Goal: Task Accomplishment & Management: Manage account settings

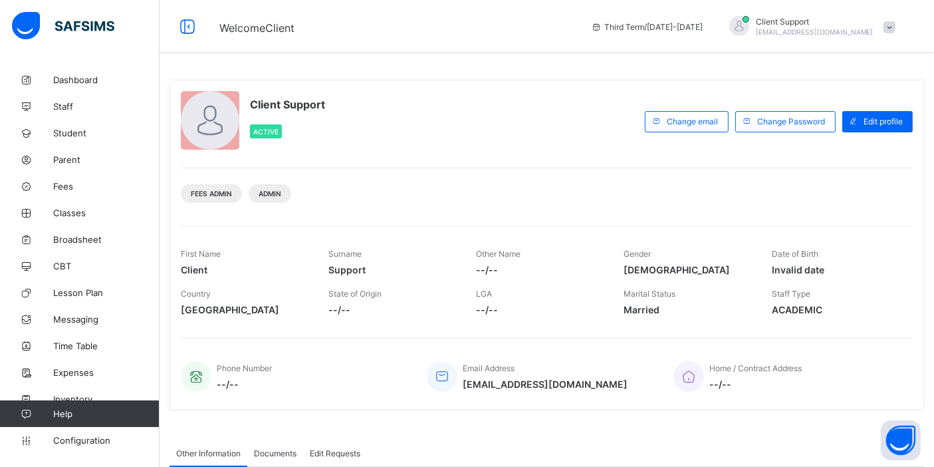
click at [839, 37] on div "Third Term / [DATE]-[DATE] Client Support [EMAIL_ADDRESS][DOMAIN_NAME]" at bounding box center [759, 26] width 350 height 53
click at [885, 39] on div "Third Term / [DATE]-[DATE] Client Support [EMAIL_ADDRESS][DOMAIN_NAME]" at bounding box center [759, 26] width 350 height 53
click at [873, 31] on span "[EMAIL_ADDRESS][DOMAIN_NAME]" at bounding box center [815, 32] width 118 height 8
click at [877, 136] on li "Subscription" at bounding box center [852, 129] width 98 height 22
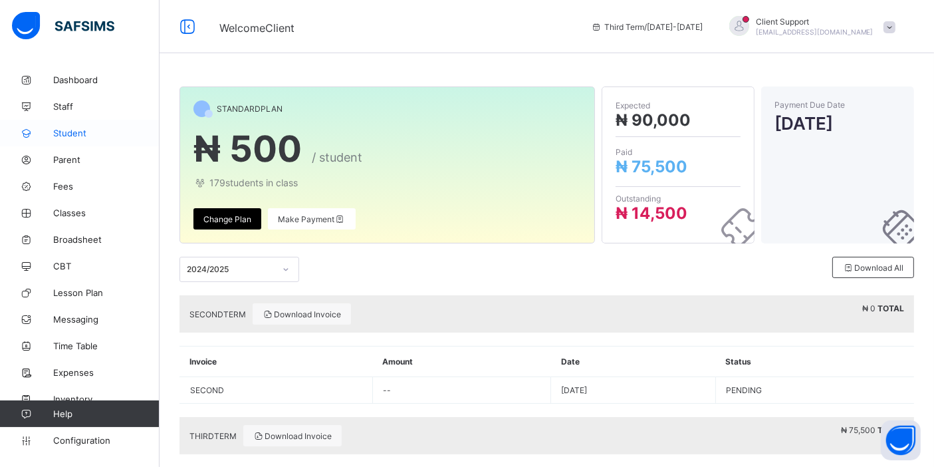
click at [64, 130] on span "Student" at bounding box center [106, 133] width 106 height 11
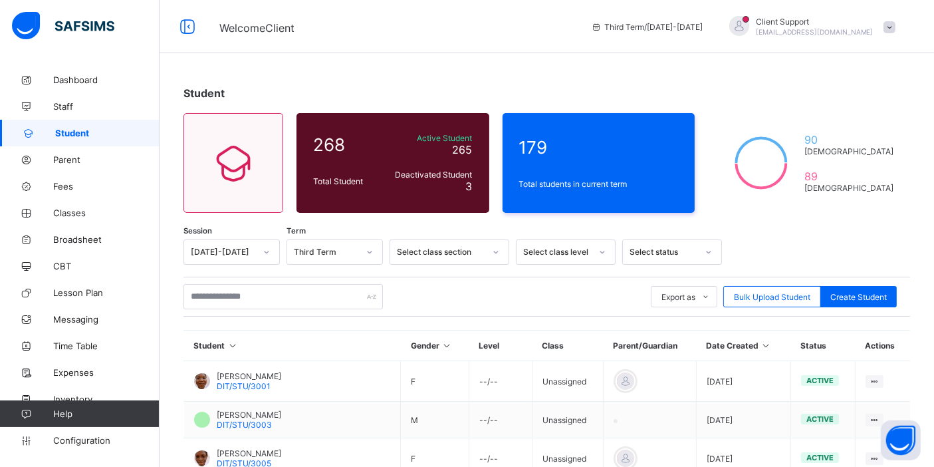
click at [855, 27] on div "Client Support [EMAIL_ADDRESS][DOMAIN_NAME]" at bounding box center [815, 27] width 118 height 20
click at [852, 158] on span "Subscription" at bounding box center [841, 156] width 66 height 10
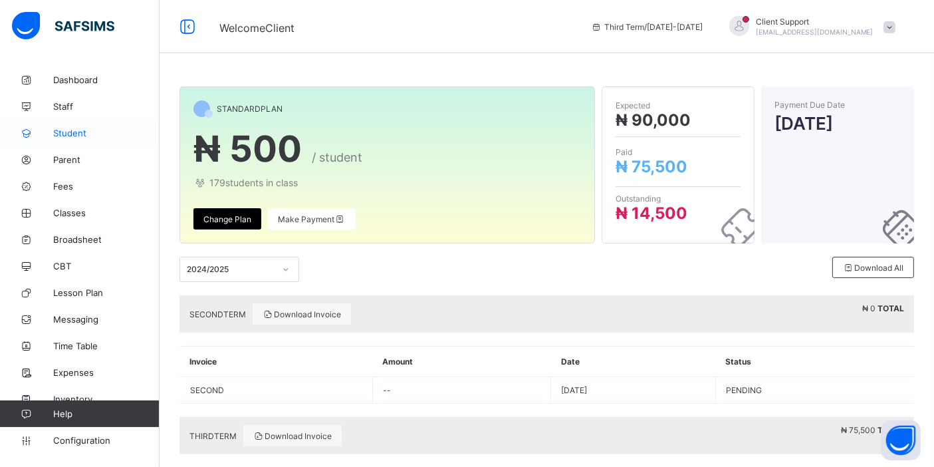
click at [86, 128] on span "Student" at bounding box center [106, 133] width 106 height 11
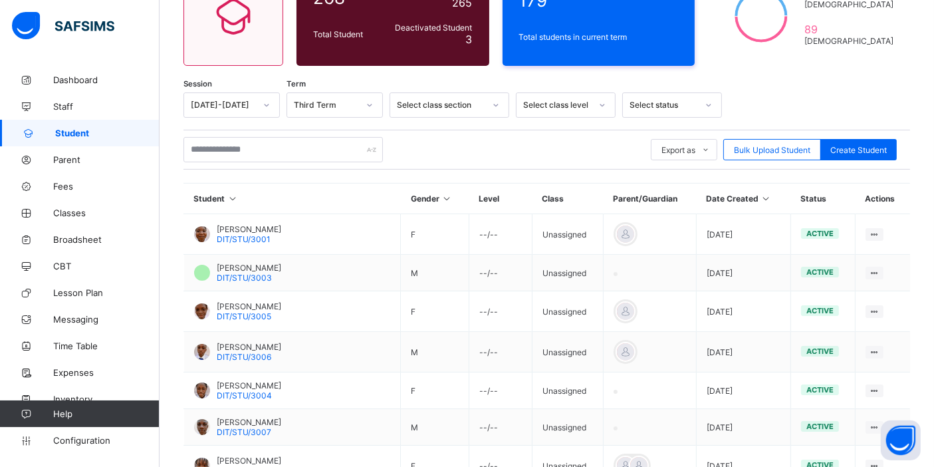
scroll to position [148, 0]
click at [78, 216] on span "Classes" at bounding box center [106, 212] width 106 height 11
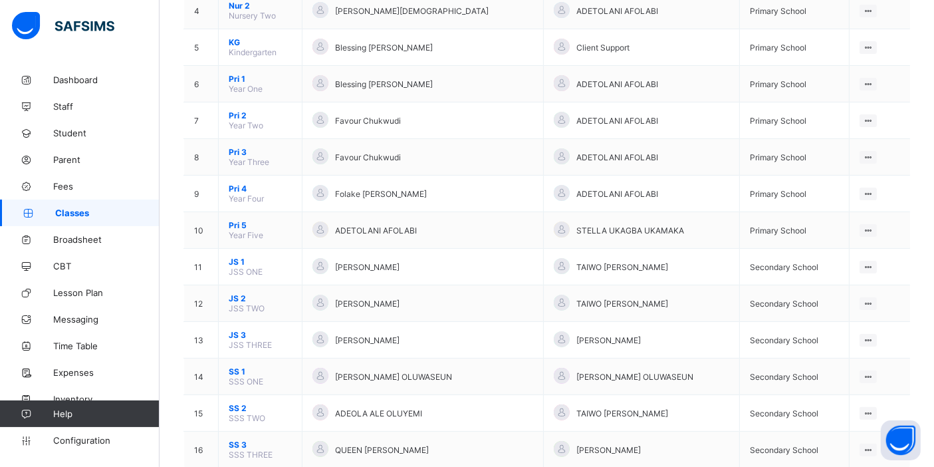
scroll to position [295, 0]
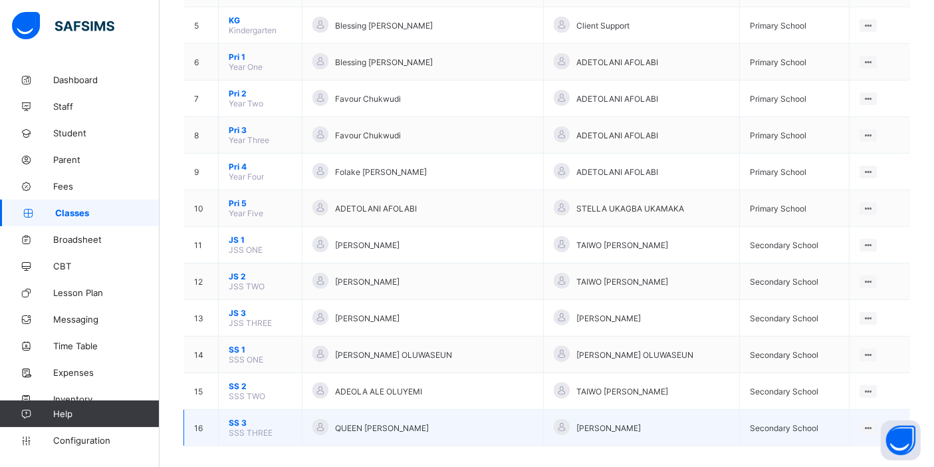
click at [243, 417] on span "SS 3" at bounding box center [260, 422] width 63 height 10
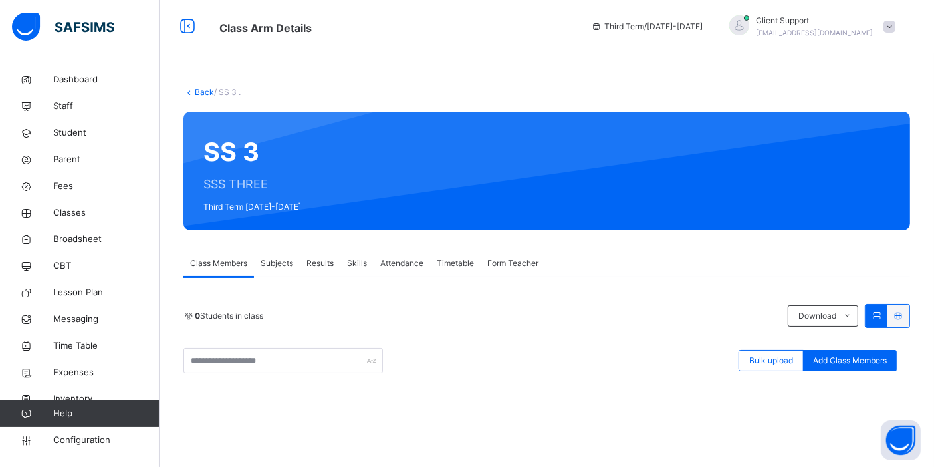
click at [203, 90] on link "Back" at bounding box center [204, 92] width 19 height 10
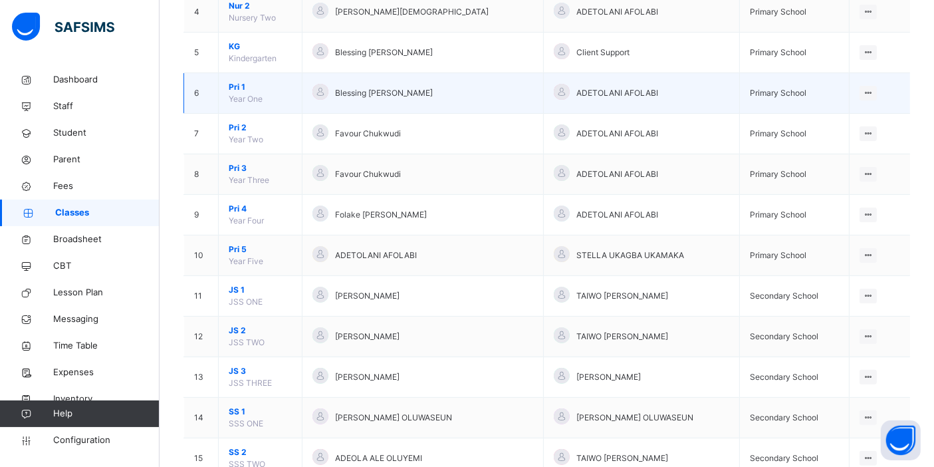
scroll to position [295, 0]
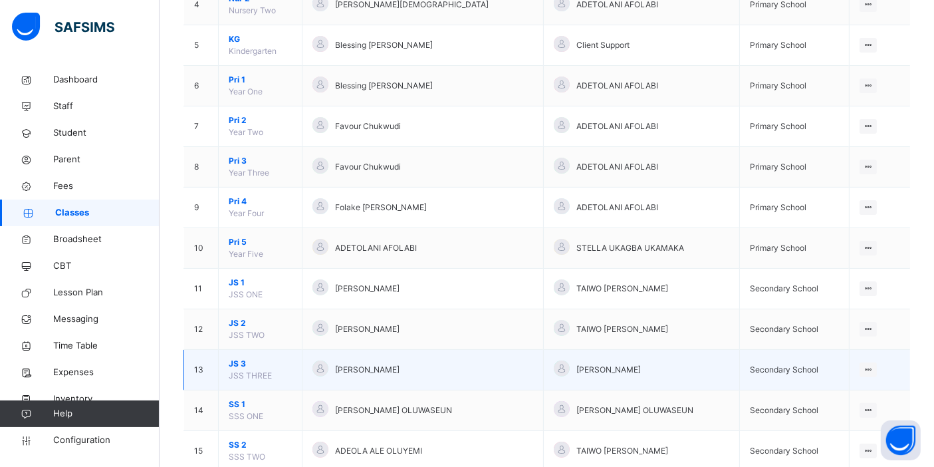
click at [237, 359] on span "JS 3" at bounding box center [260, 364] width 63 height 12
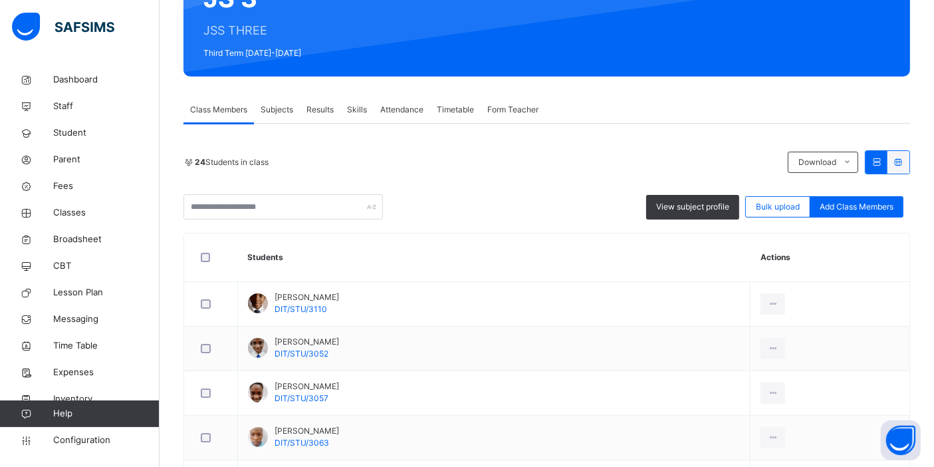
scroll to position [148, 0]
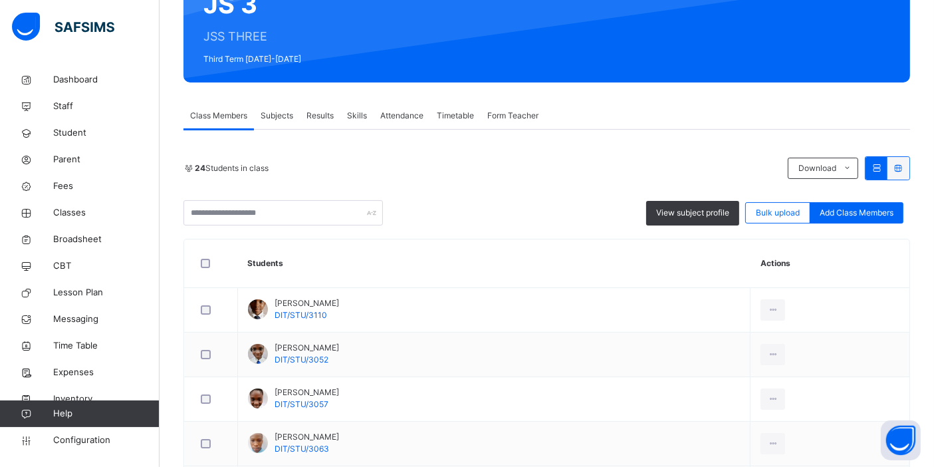
click at [274, 114] on span "Subjects" at bounding box center [277, 116] width 33 height 12
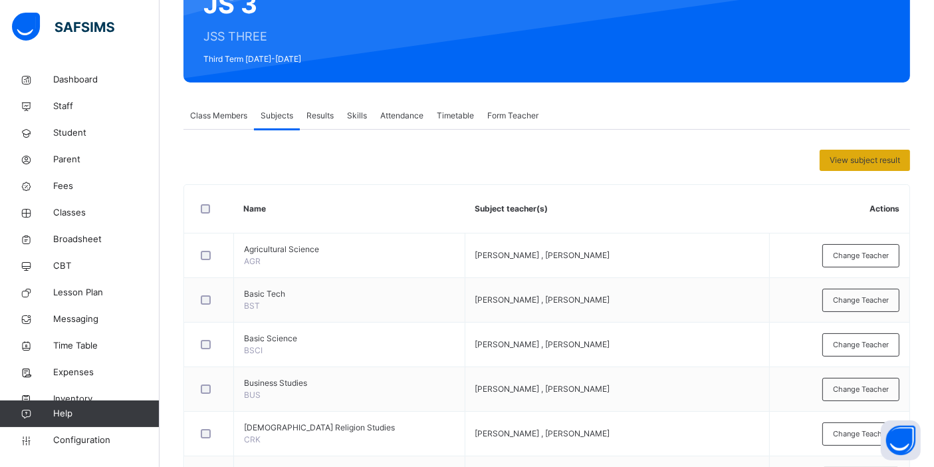
click at [886, 163] on span "View subject result" at bounding box center [864, 160] width 70 height 12
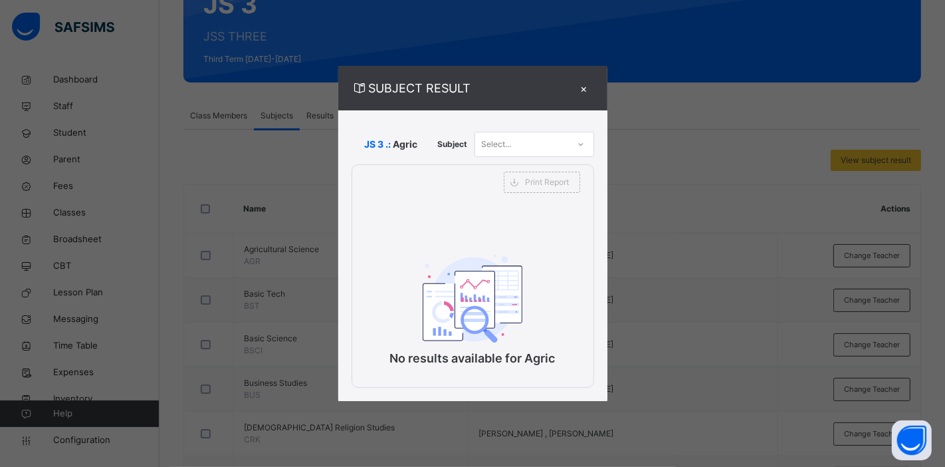
click at [532, 132] on div "Select..." at bounding box center [535, 144] width 120 height 25
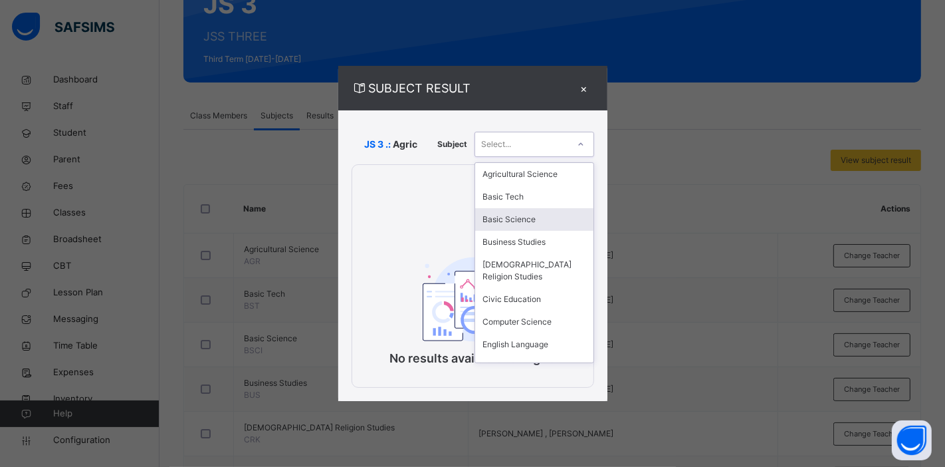
click at [502, 208] on div "Basic Science" at bounding box center [534, 219] width 118 height 23
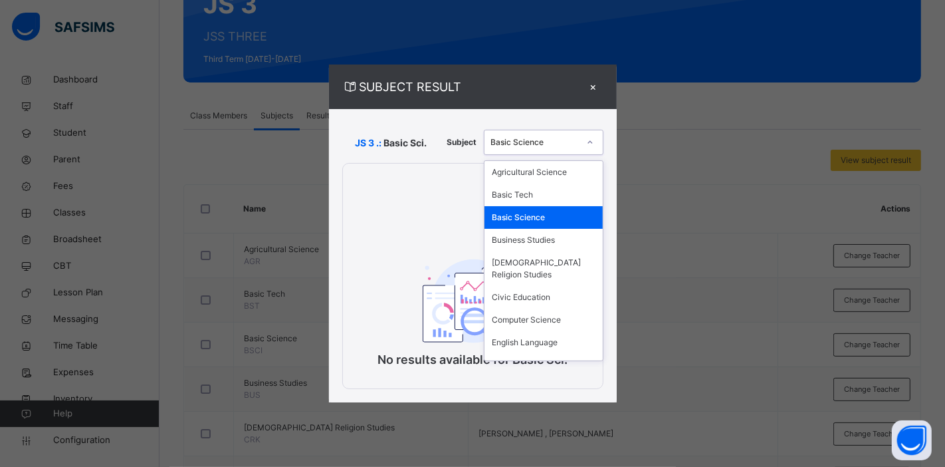
click at [516, 150] on div "Basic Science" at bounding box center [531, 142] width 93 height 21
click at [508, 336] on div "English Language" at bounding box center [544, 342] width 118 height 23
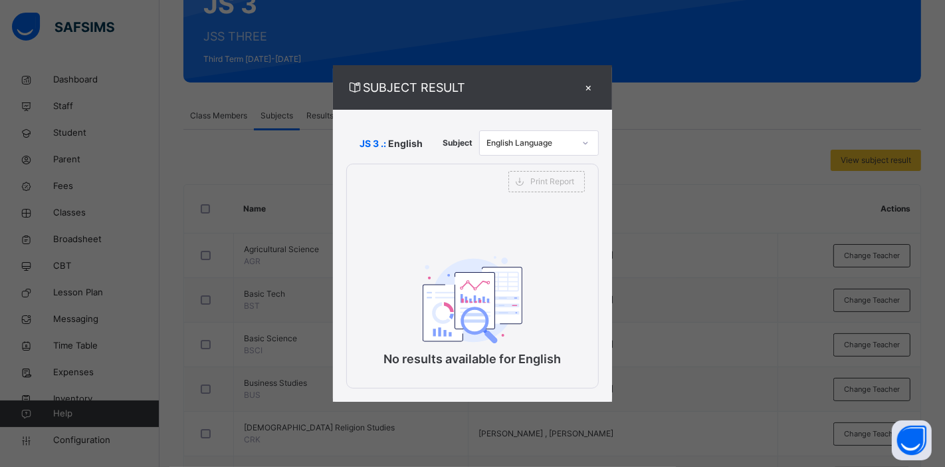
click at [587, 92] on div "×" at bounding box center [589, 87] width 20 height 18
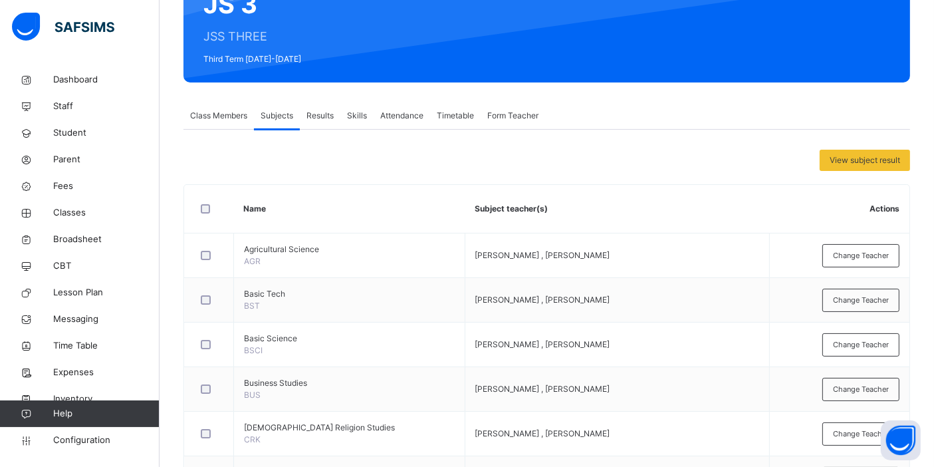
click at [211, 127] on div "Class Members" at bounding box center [218, 115] width 70 height 27
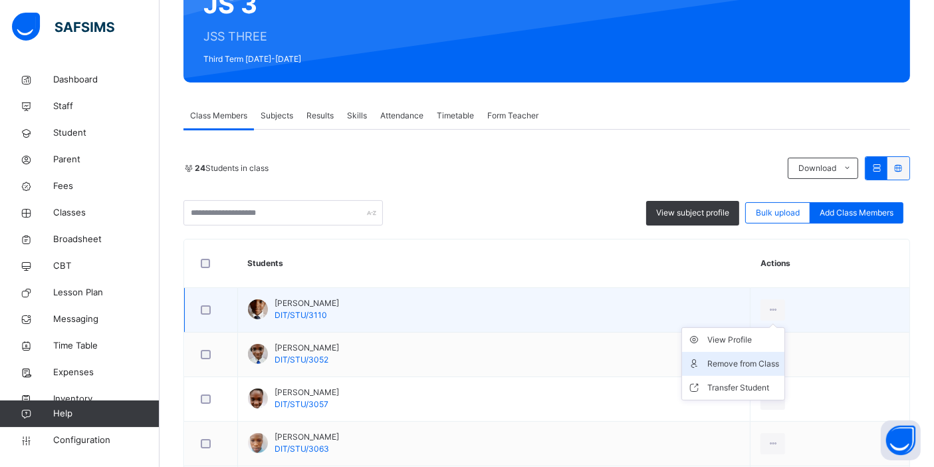
click at [765, 362] on div "Remove from Class" at bounding box center [743, 363] width 72 height 13
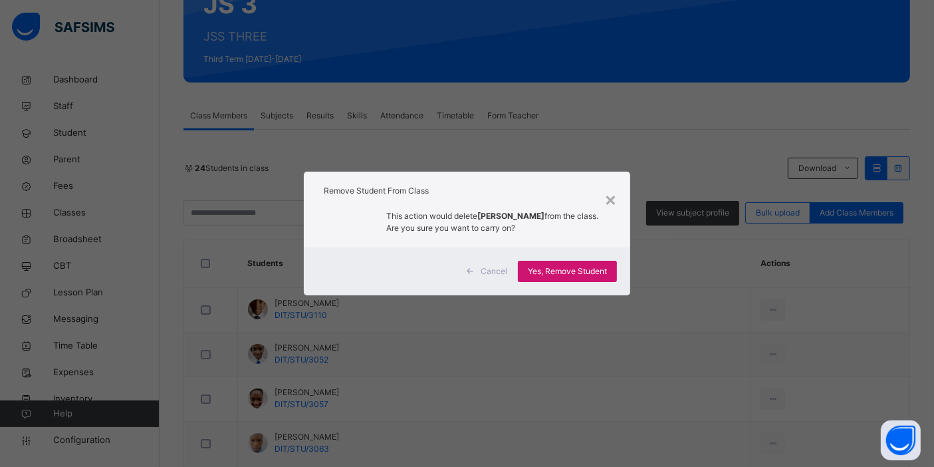
click at [559, 276] on span "Yes, Remove Student" at bounding box center [567, 271] width 79 height 12
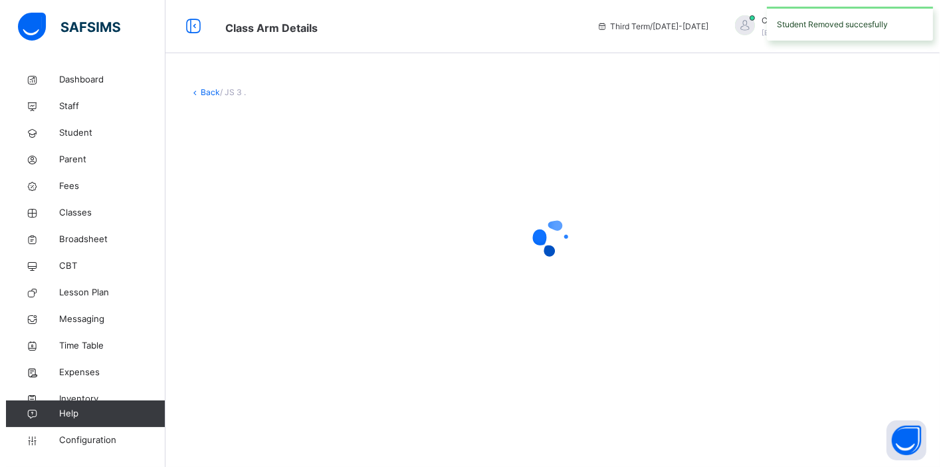
scroll to position [0, 0]
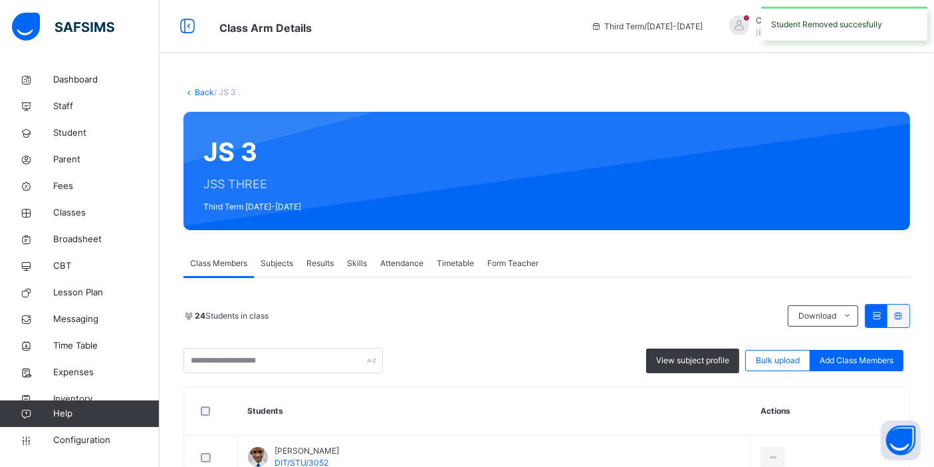
click at [790, 29] on div "Student Removed succesfully" at bounding box center [844, 24] width 166 height 34
click at [807, 33] on span "[EMAIL_ADDRESS][DOMAIN_NAME]" at bounding box center [815, 33] width 118 height 8
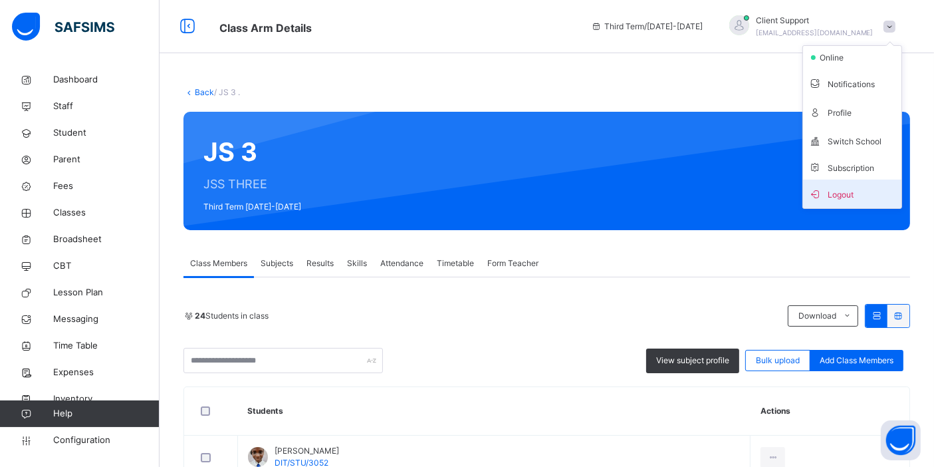
click at [839, 187] on span "Logout" at bounding box center [852, 194] width 88 height 18
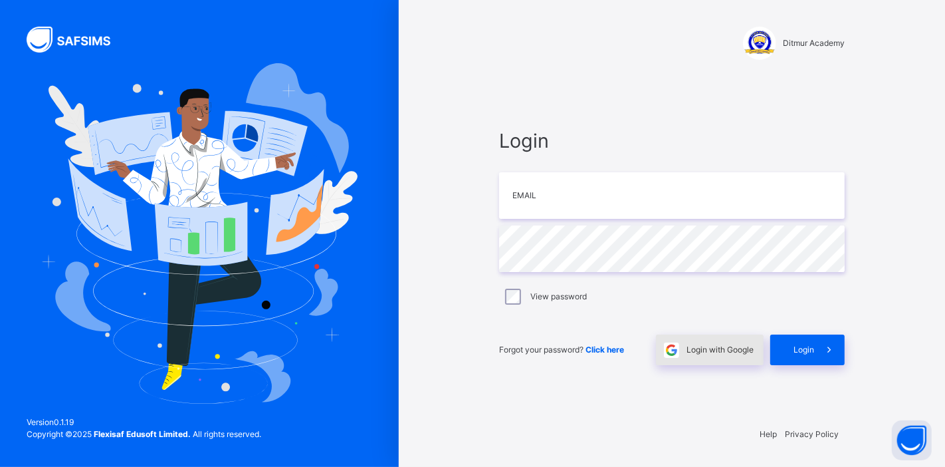
click at [710, 344] on span "Login with Google" at bounding box center [720, 350] width 67 height 12
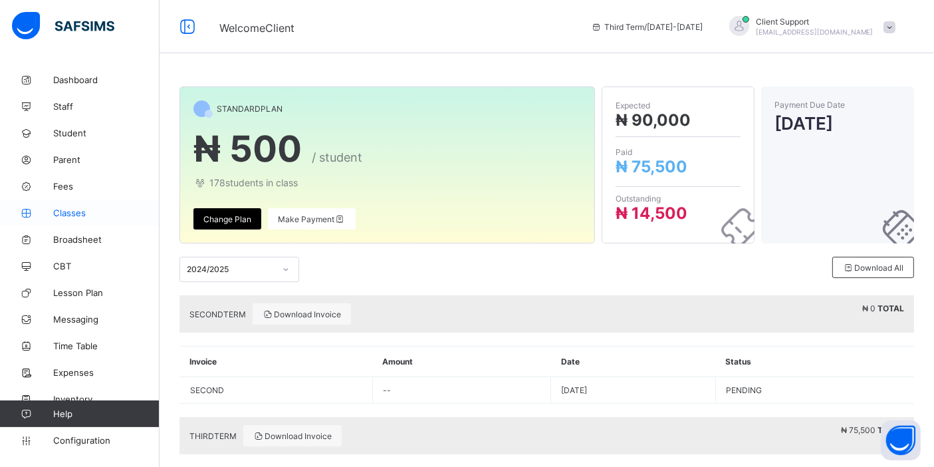
click at [93, 216] on span "Classes" at bounding box center [106, 212] width 106 height 11
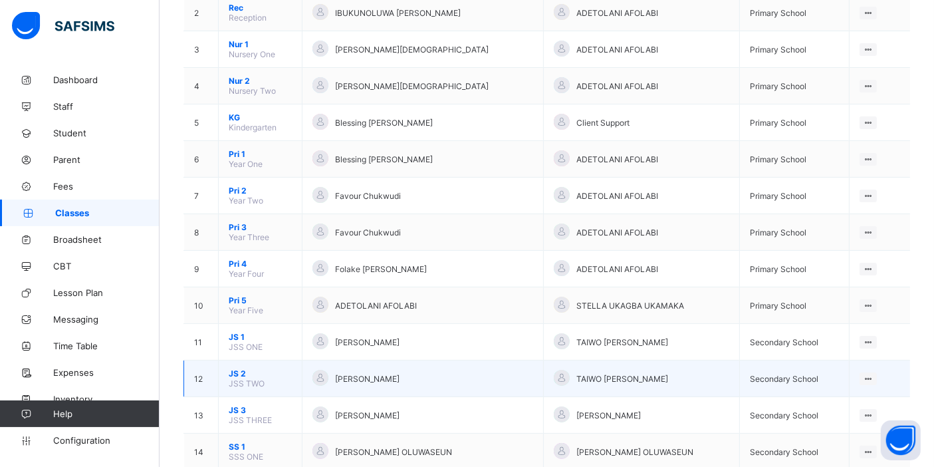
scroll to position [221, 0]
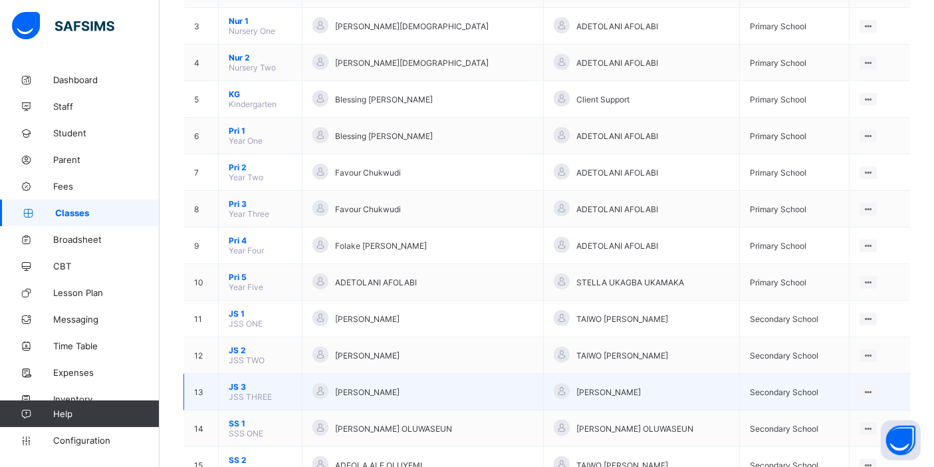
click at [237, 382] on span "JS 3" at bounding box center [260, 387] width 63 height 10
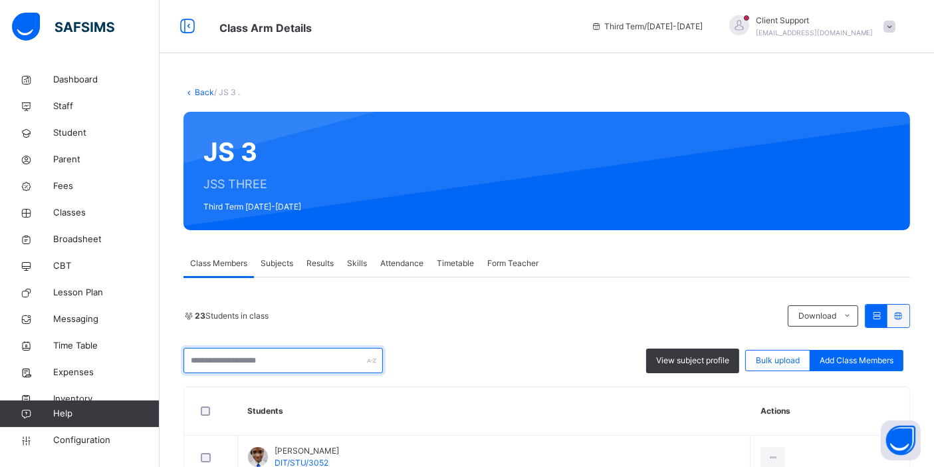
click at [271, 356] on input "text" at bounding box center [282, 360] width 199 height 25
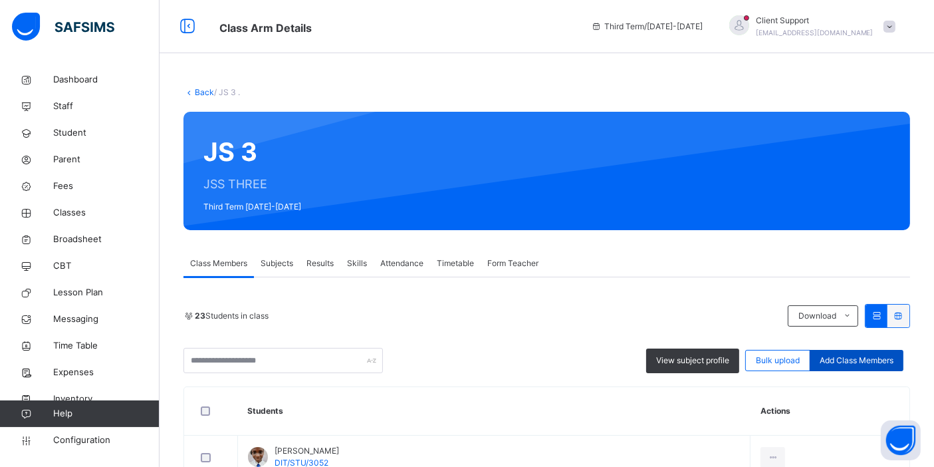
click at [884, 366] on div "Add Class Members" at bounding box center [857, 360] width 94 height 21
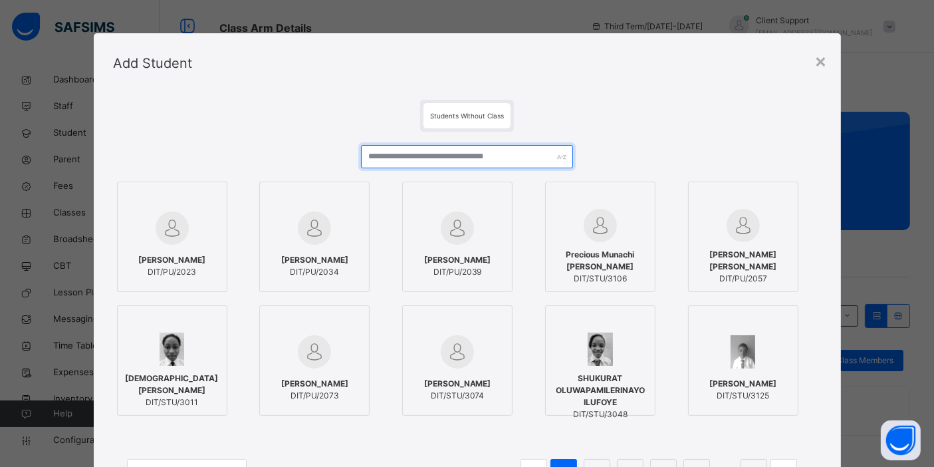
click at [422, 154] on input "text" at bounding box center [467, 156] width 212 height 23
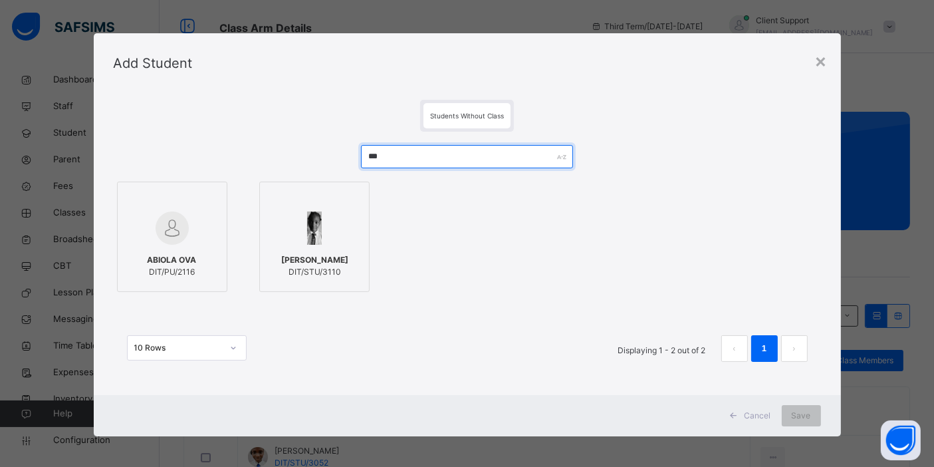
type input "***"
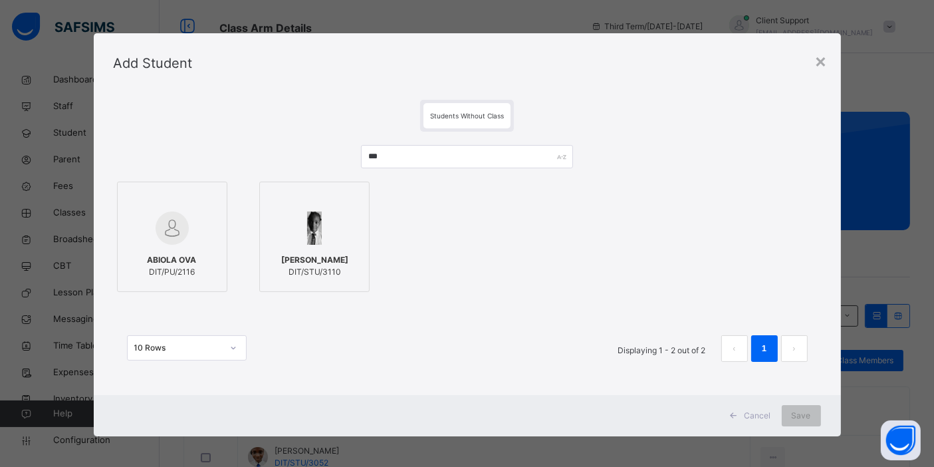
click at [320, 236] on div at bounding box center [315, 228] width 96 height 39
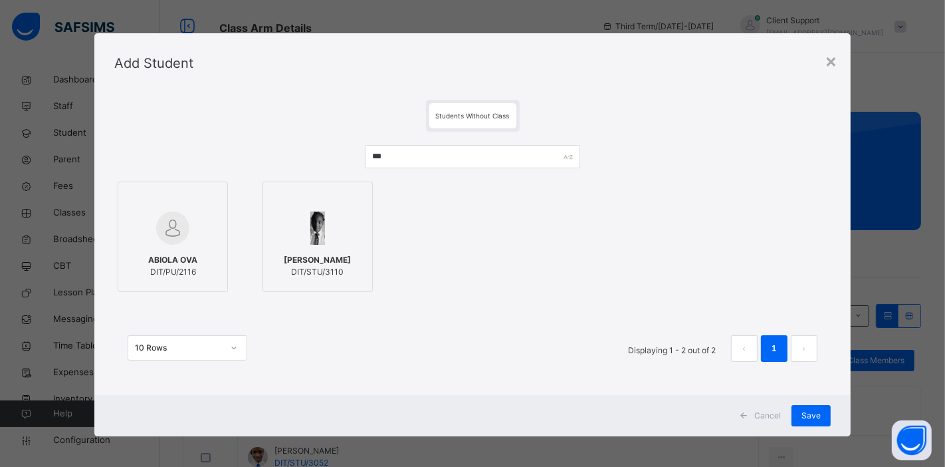
click at [829, 423] on div "Cancel Save" at bounding box center [472, 415] width 756 height 41
click at [821, 415] on div "Save" at bounding box center [811, 415] width 39 height 21
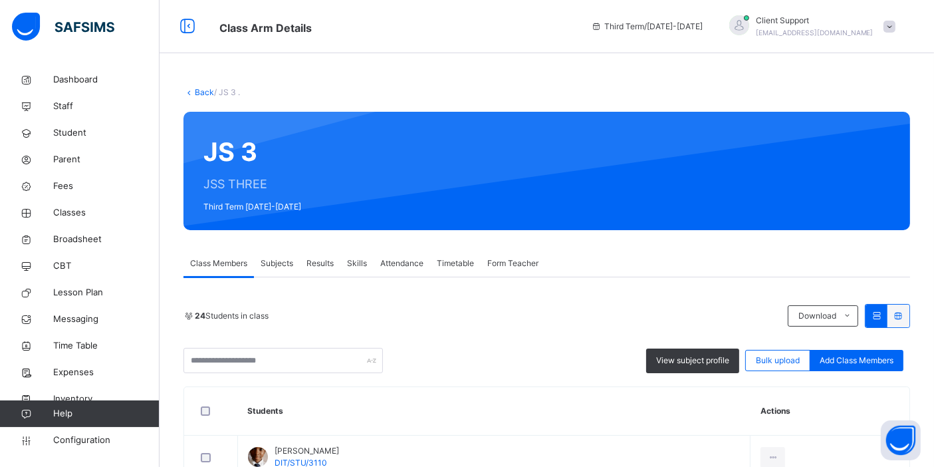
click at [203, 92] on link "Back" at bounding box center [204, 92] width 19 height 10
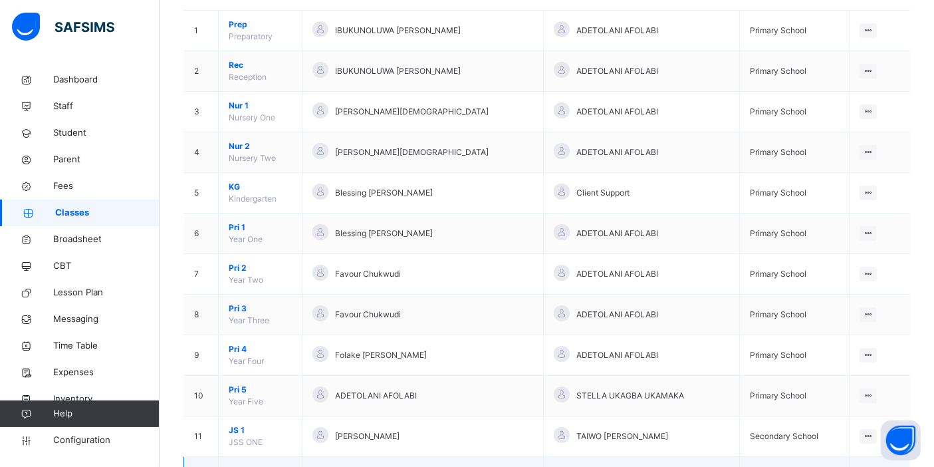
scroll to position [295, 0]
